Goal: Transaction & Acquisition: Obtain resource

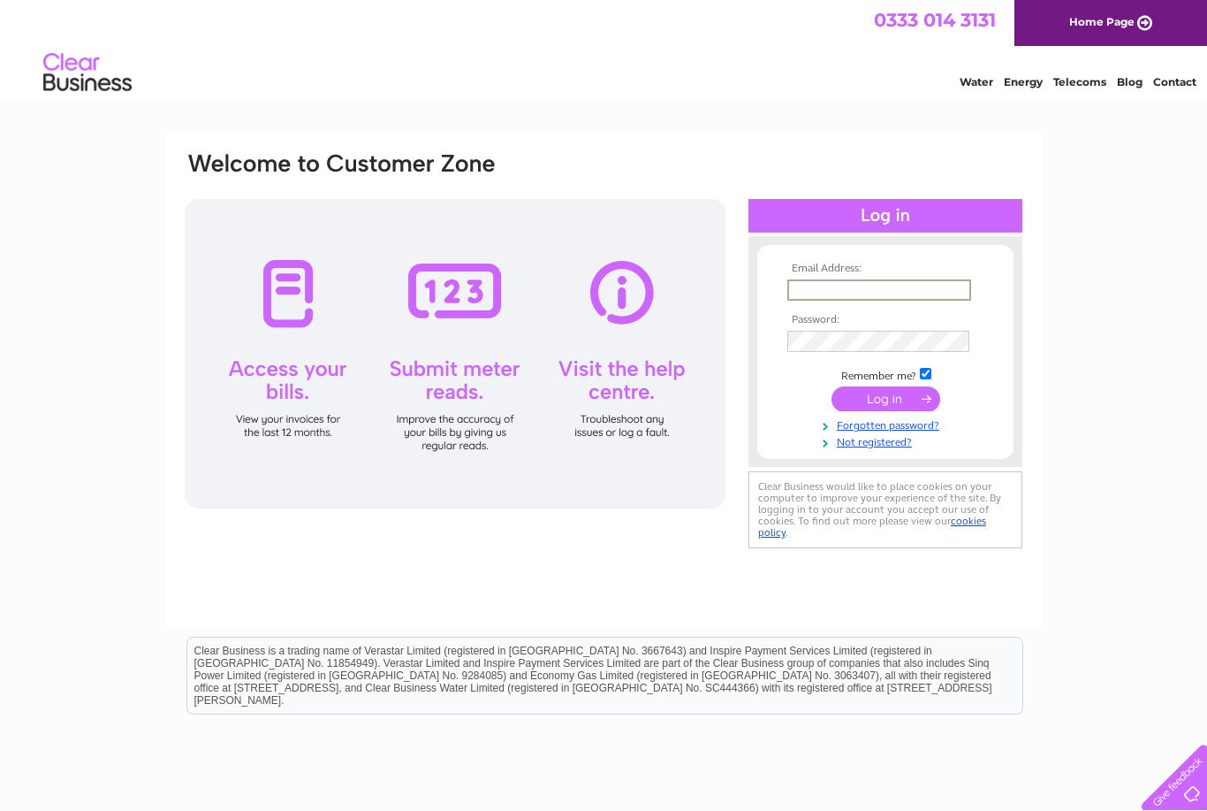
type input "info@craigvrack.com"
click at [886, 400] on input "submit" at bounding box center [886, 397] width 109 height 25
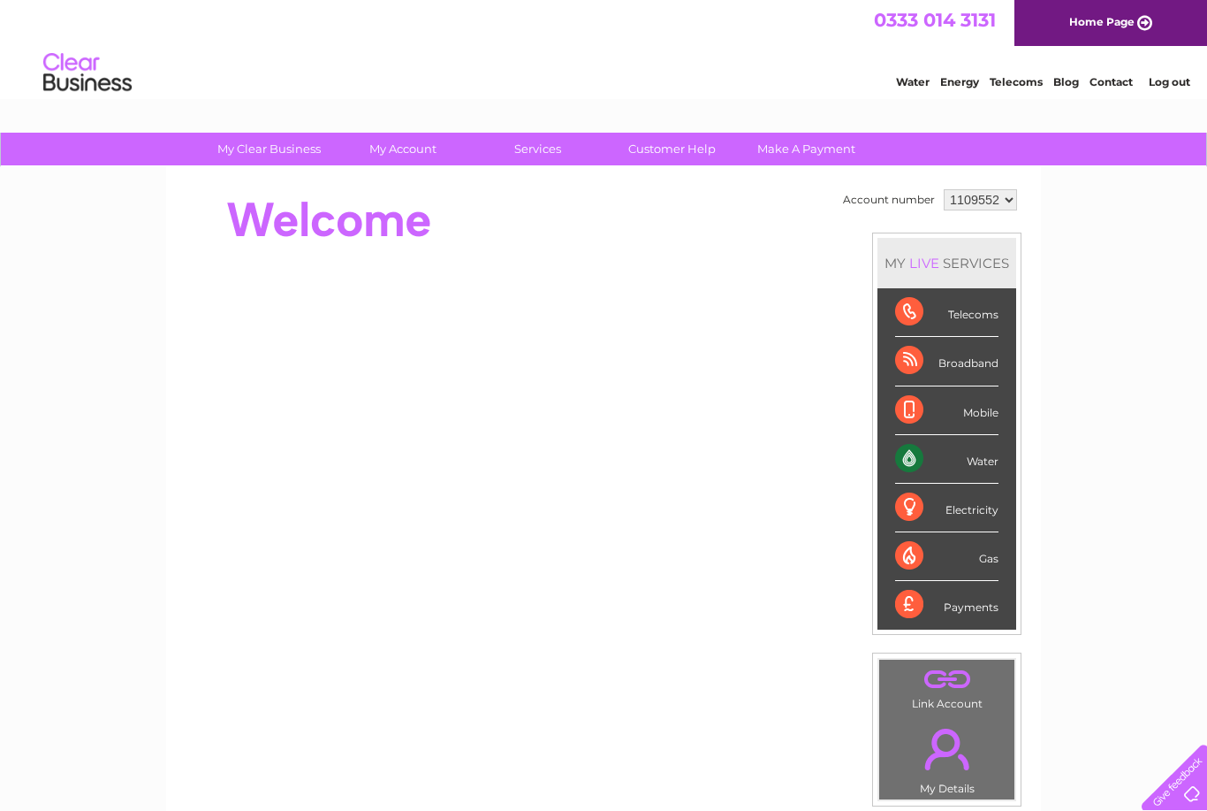
click at [960, 466] on div "Water" at bounding box center [946, 459] width 103 height 49
click at [924, 456] on div "Water" at bounding box center [946, 459] width 103 height 49
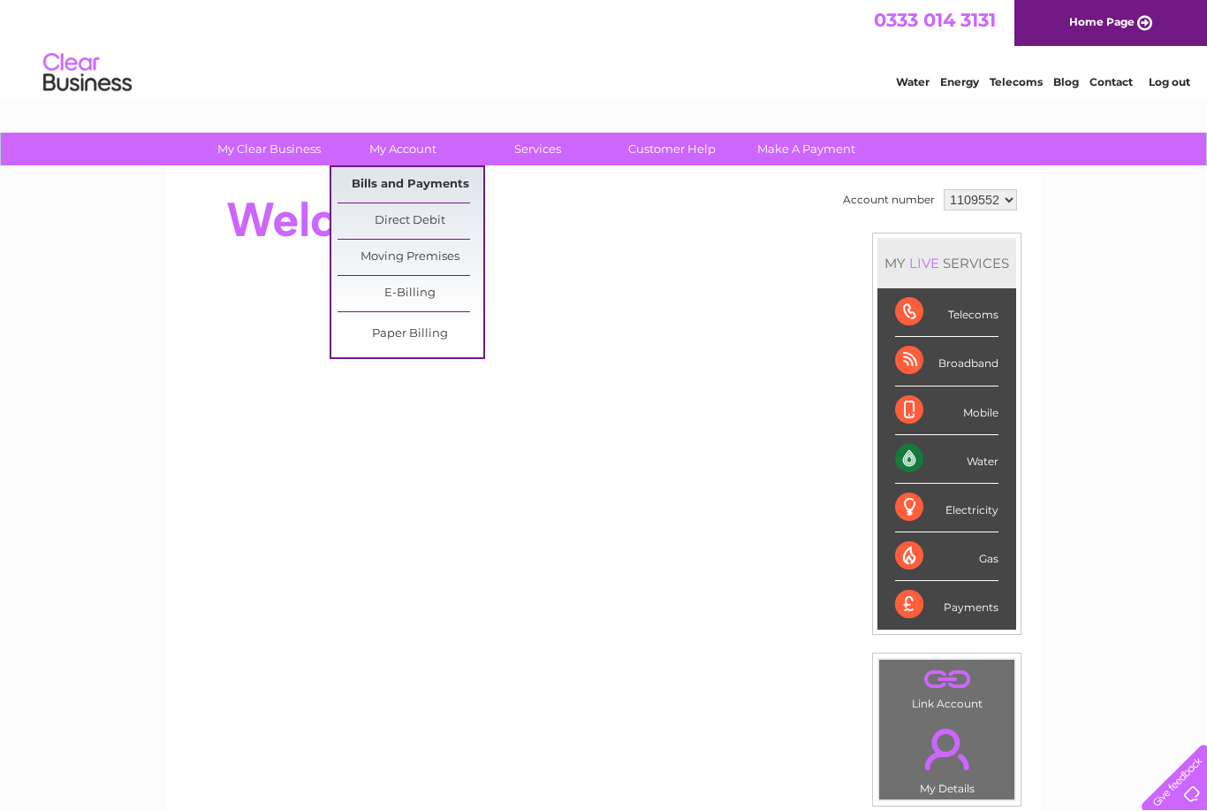
click at [462, 179] on link "Bills and Payments" at bounding box center [411, 184] width 146 height 35
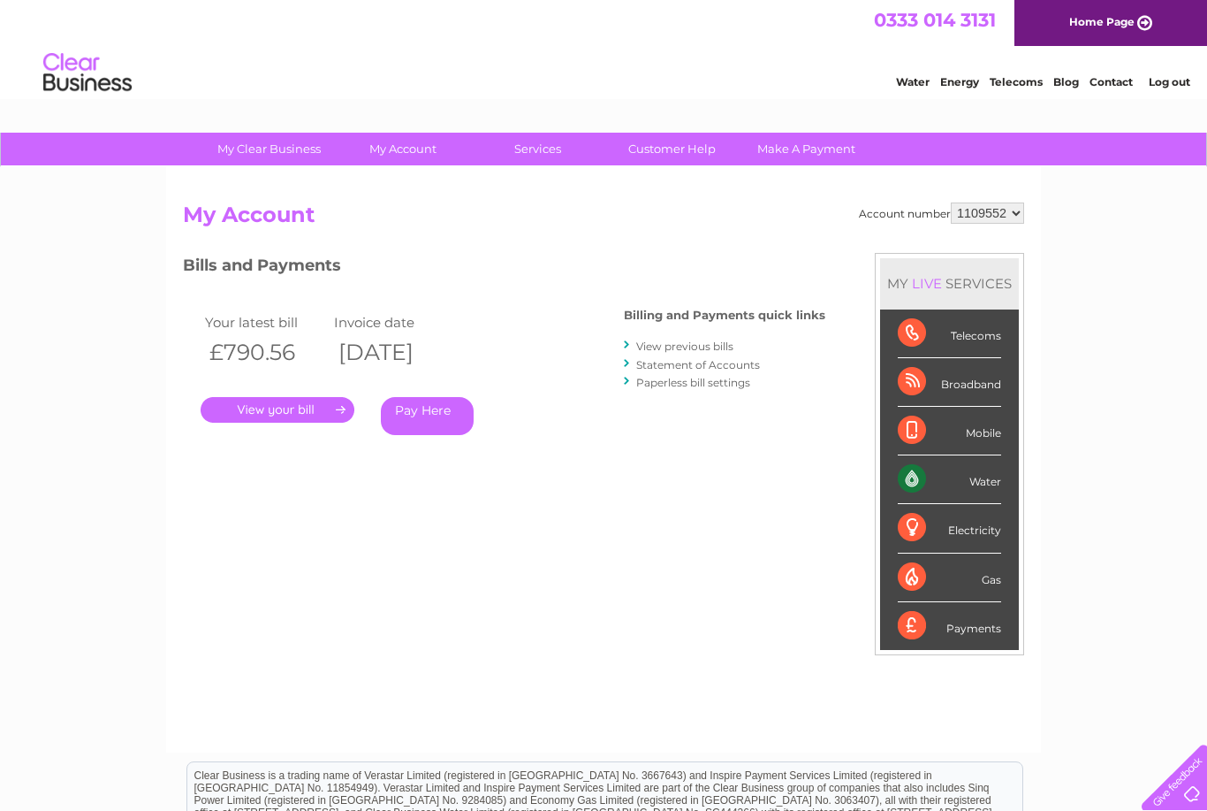
click at [731, 388] on link "Paperless bill settings" at bounding box center [693, 382] width 114 height 13
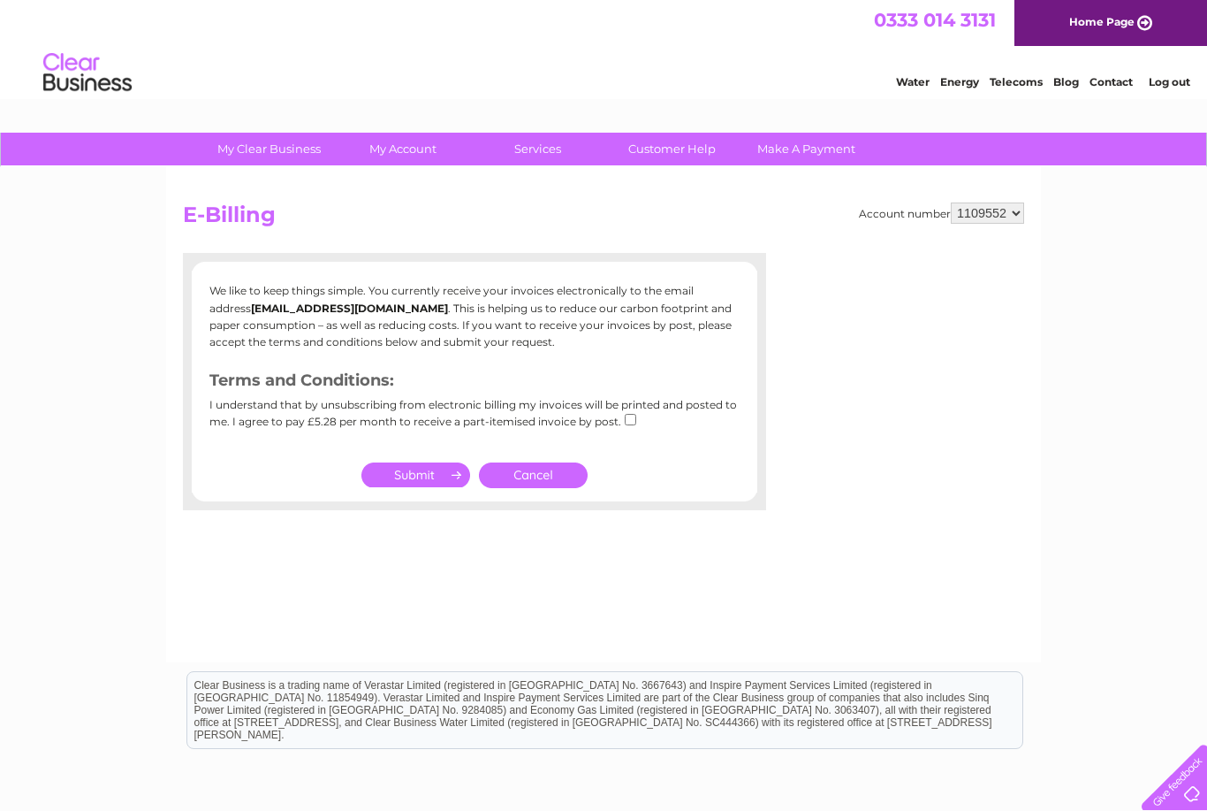
click at [561, 468] on link "Cancel" at bounding box center [533, 475] width 109 height 26
click at [565, 478] on link "Cancel" at bounding box center [533, 475] width 109 height 26
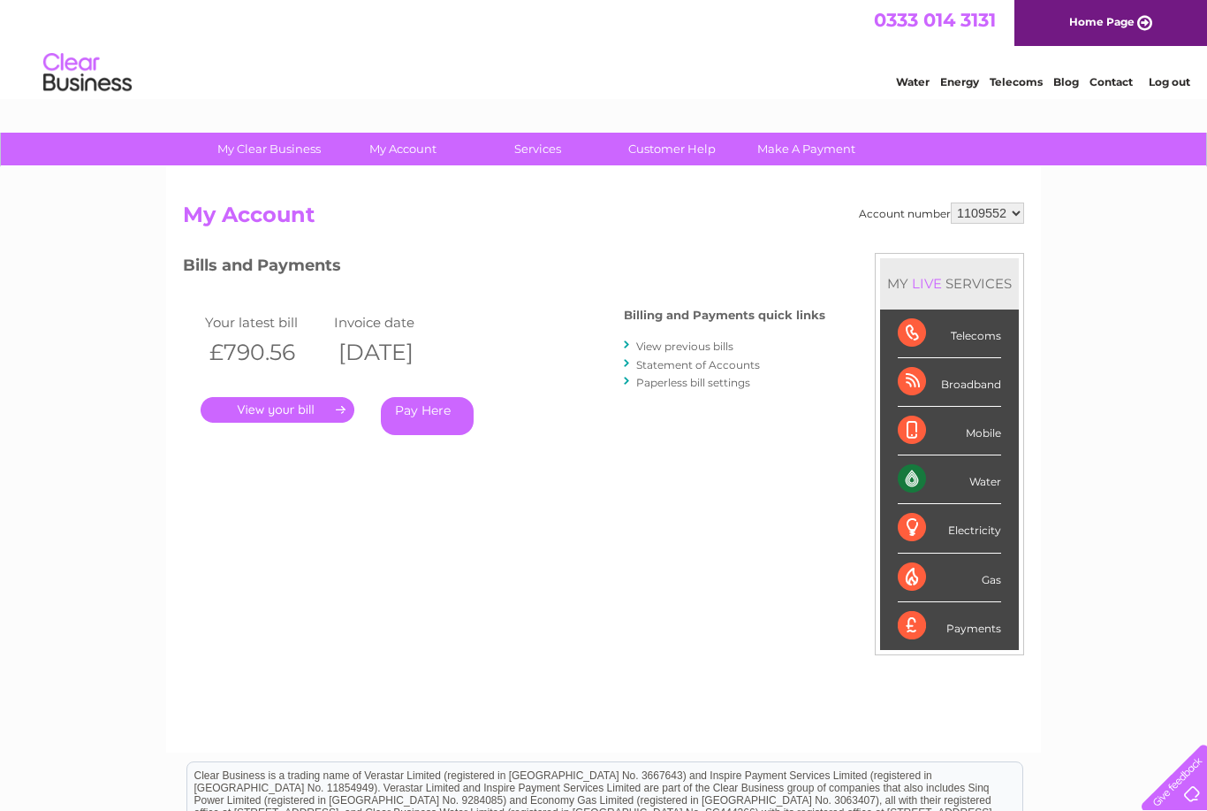
click at [721, 346] on link "View previous bills" at bounding box center [684, 345] width 97 height 13
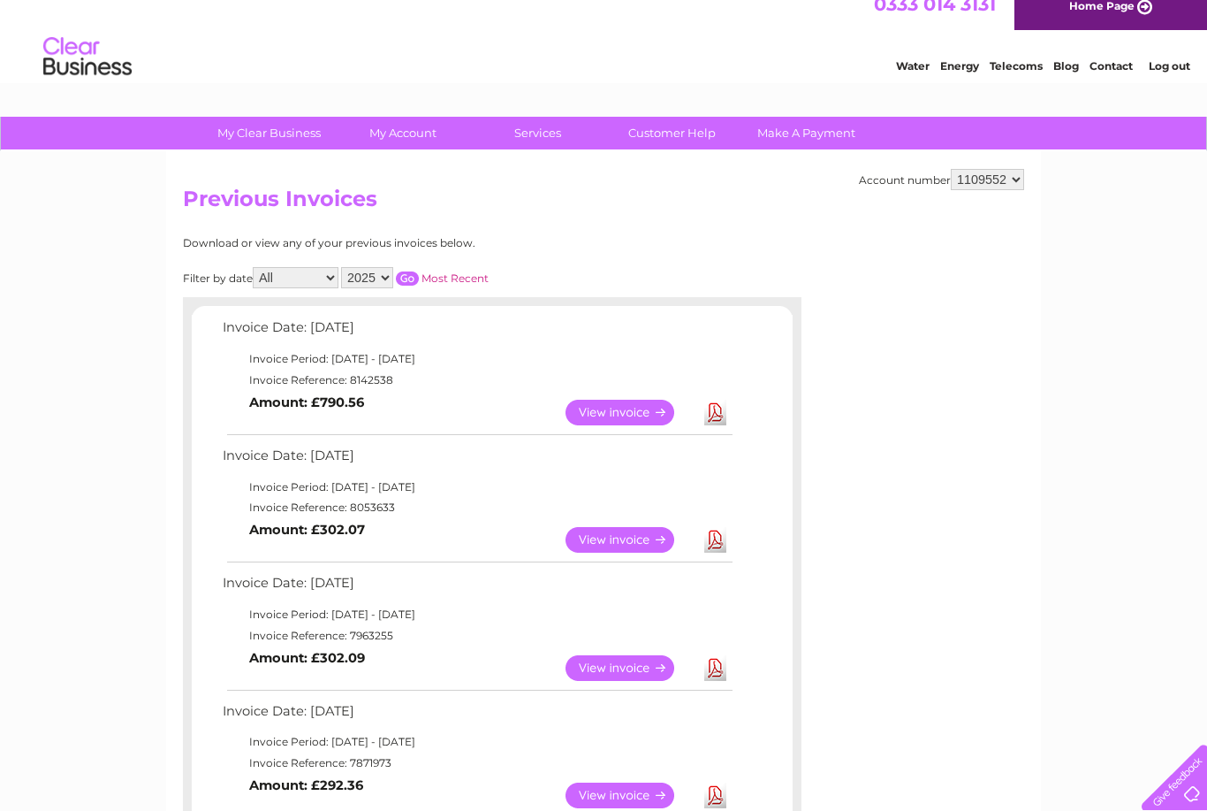
scroll to position [15, 0]
click at [635, 400] on link "View" at bounding box center [631, 413] width 130 height 26
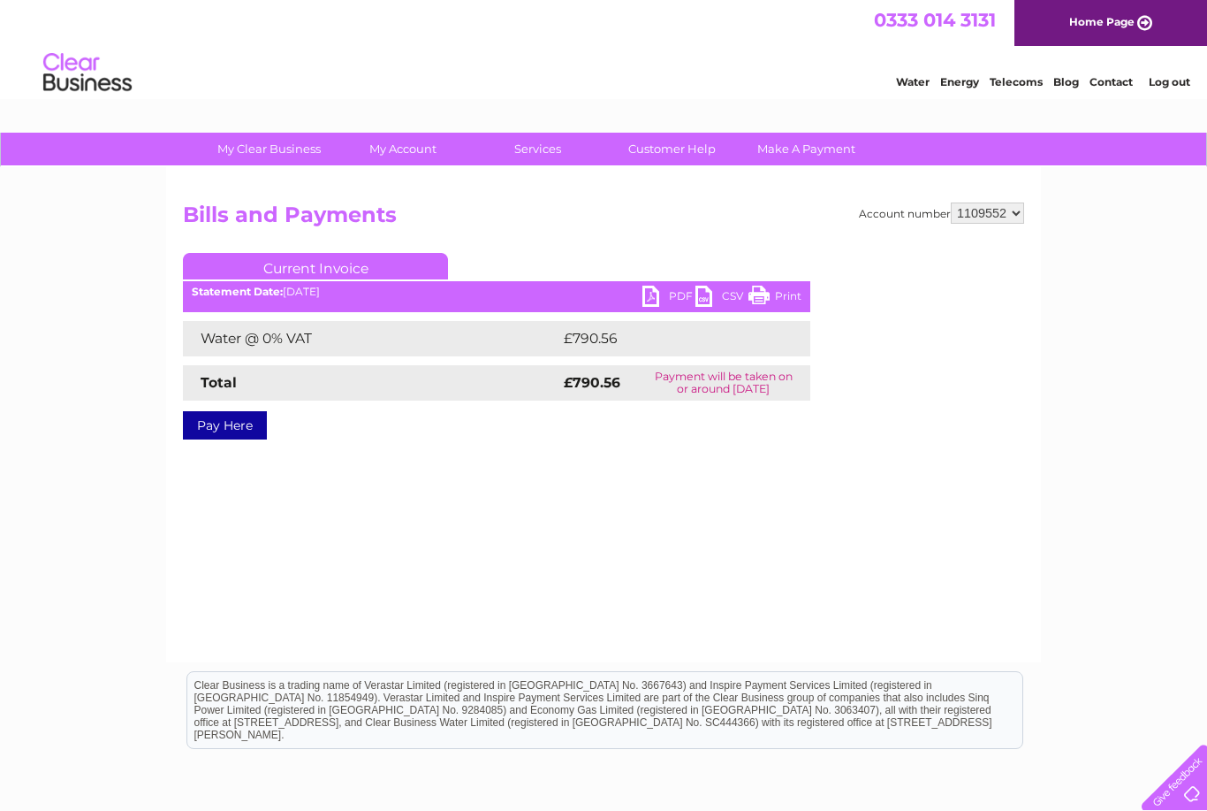
click at [669, 297] on link "PDF" at bounding box center [669, 299] width 53 height 26
